Goal: Information Seeking & Learning: Find specific page/section

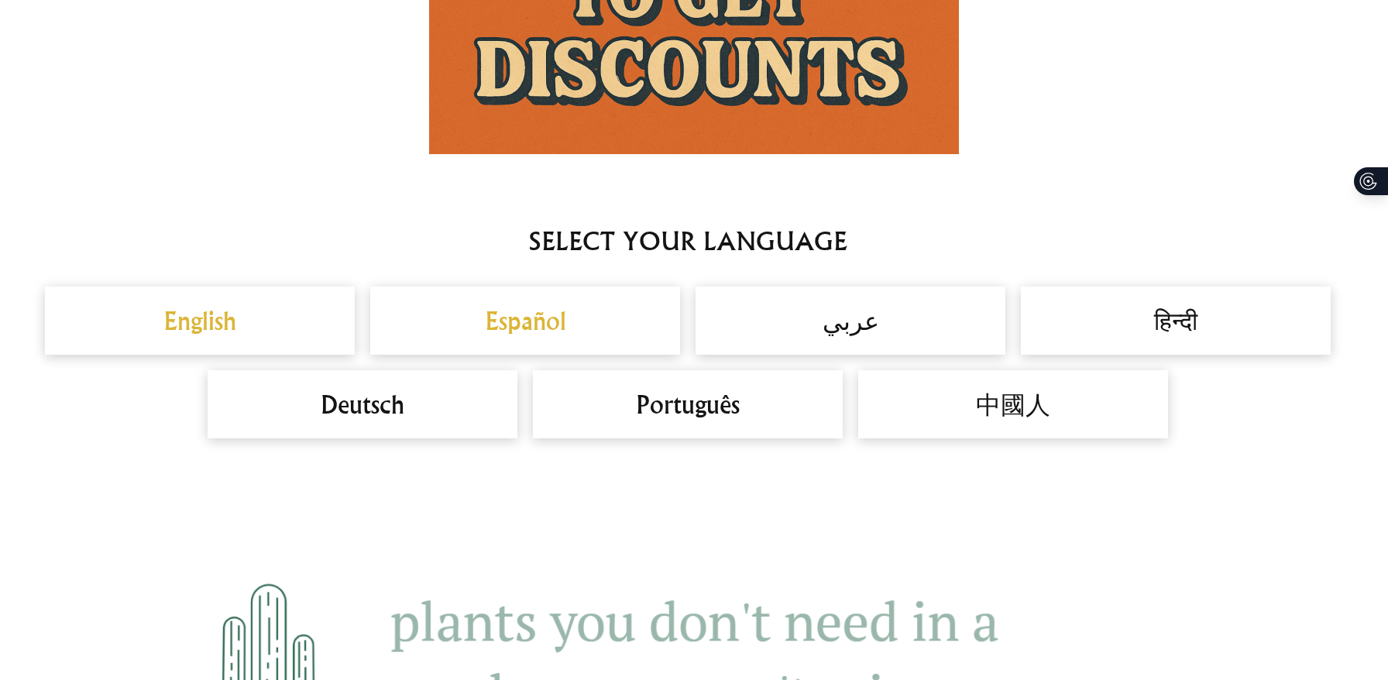
scroll to position [1340, 0]
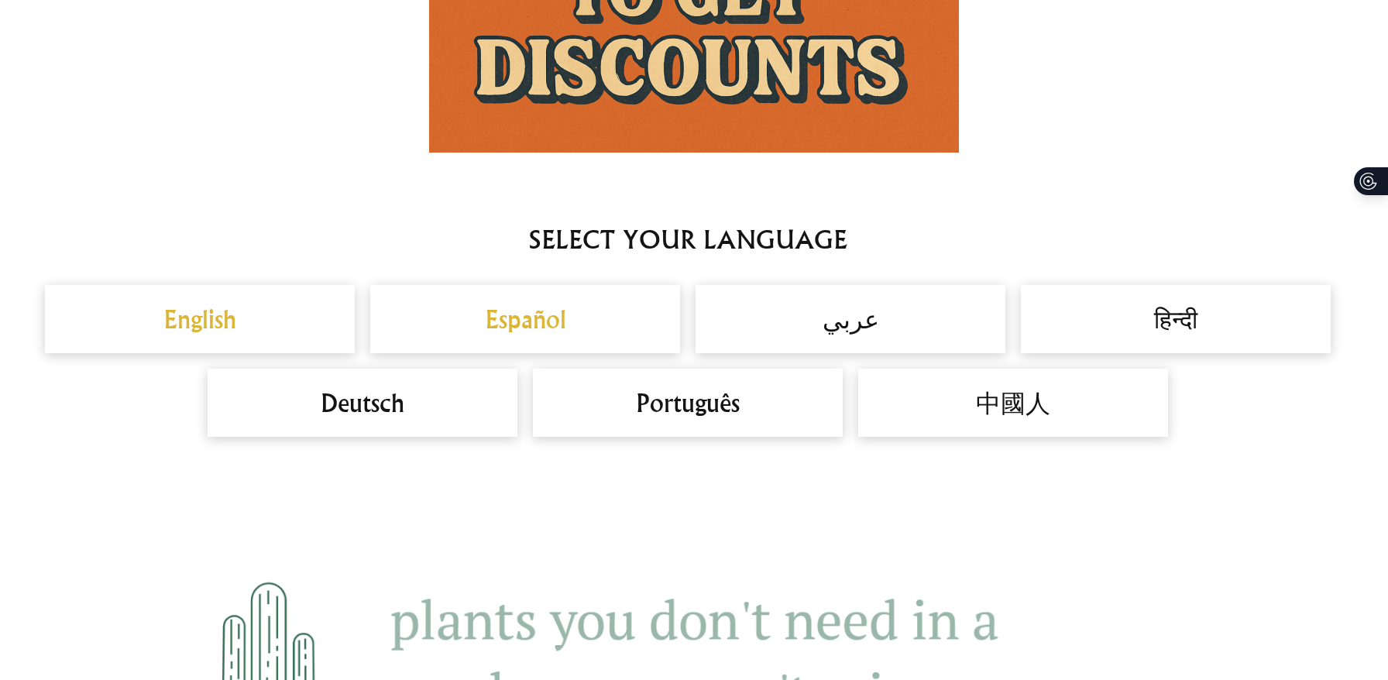
click at [1009, 419] on h2 "中國人" at bounding box center [1013, 402] width 279 height 37
click at [1001, 400] on h2 "中國人" at bounding box center [1013, 402] width 279 height 37
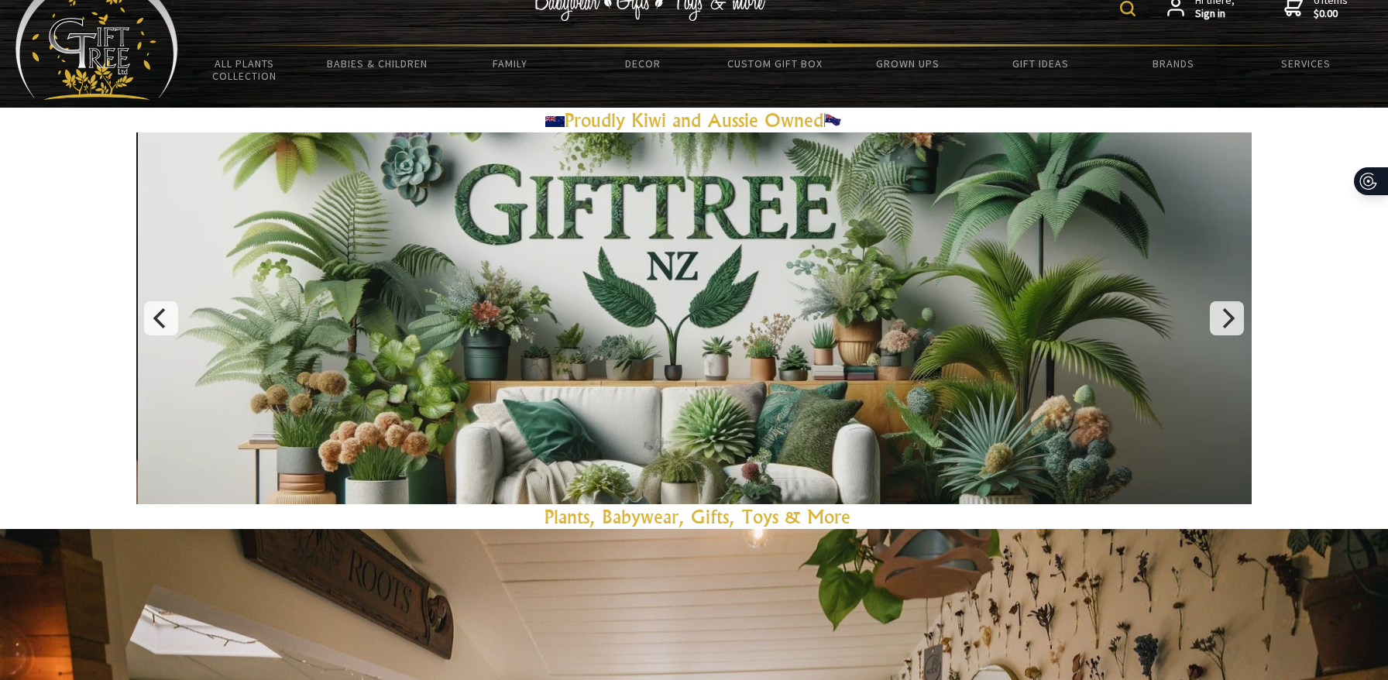
scroll to position [0, 0]
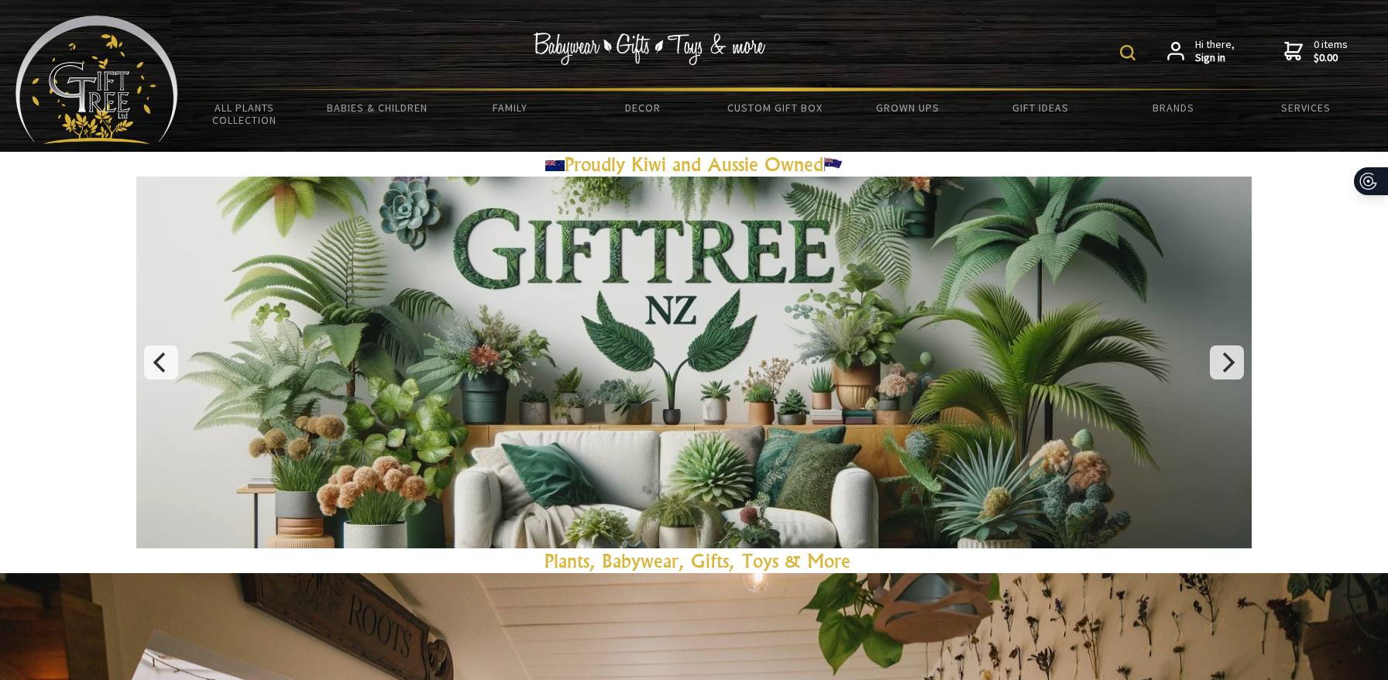
click at [1133, 46] on img at bounding box center [1127, 52] width 15 height 15
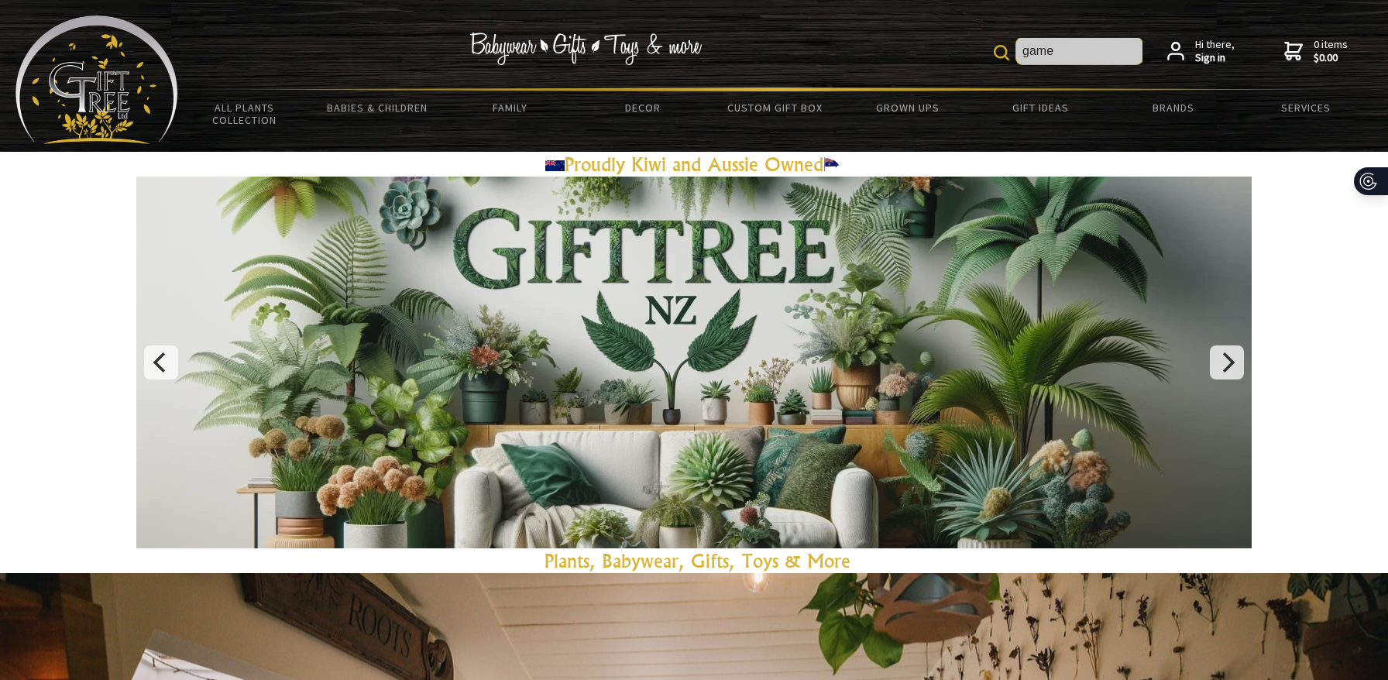
type input "game"
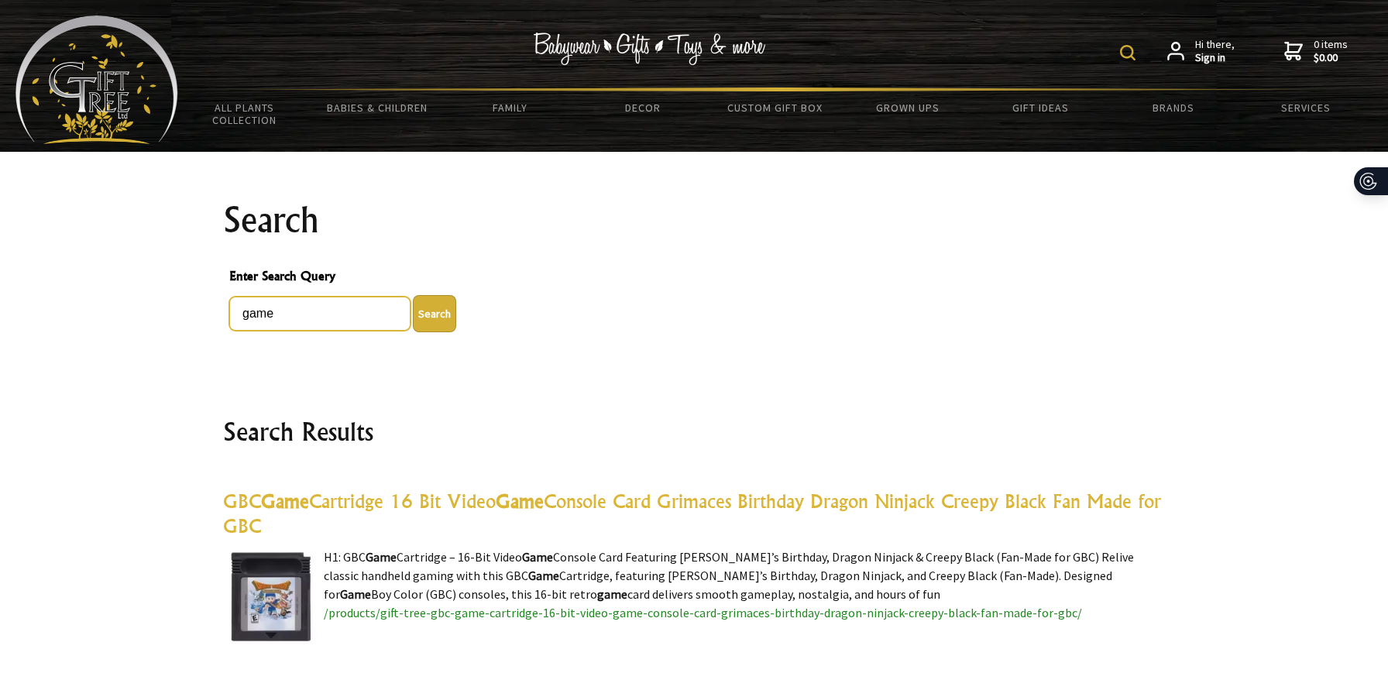
click at [321, 311] on input "game" at bounding box center [319, 314] width 181 height 34
click at [413, 295] on button "Search" at bounding box center [434, 313] width 43 height 37
type input "rtx"
click at [413, 314] on button "Search" at bounding box center [434, 313] width 43 height 37
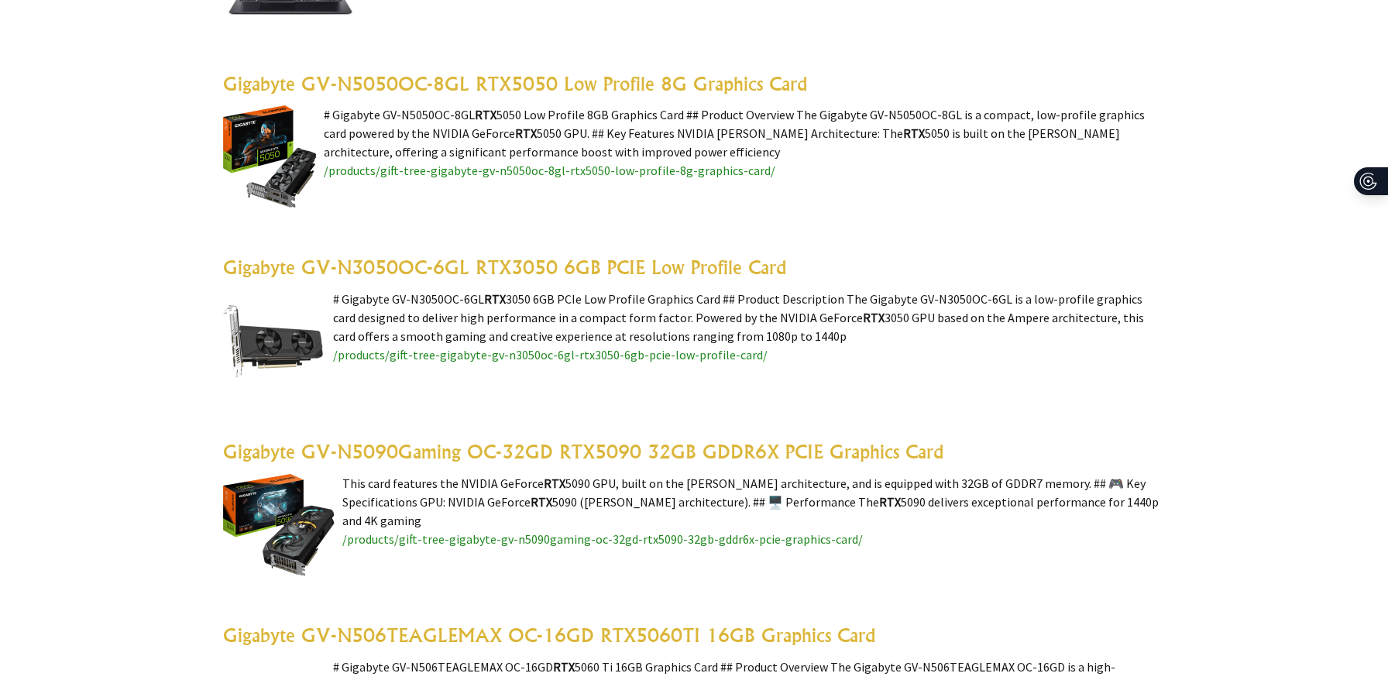
scroll to position [2263, 0]
